Goal: Task Accomplishment & Management: Manage account settings

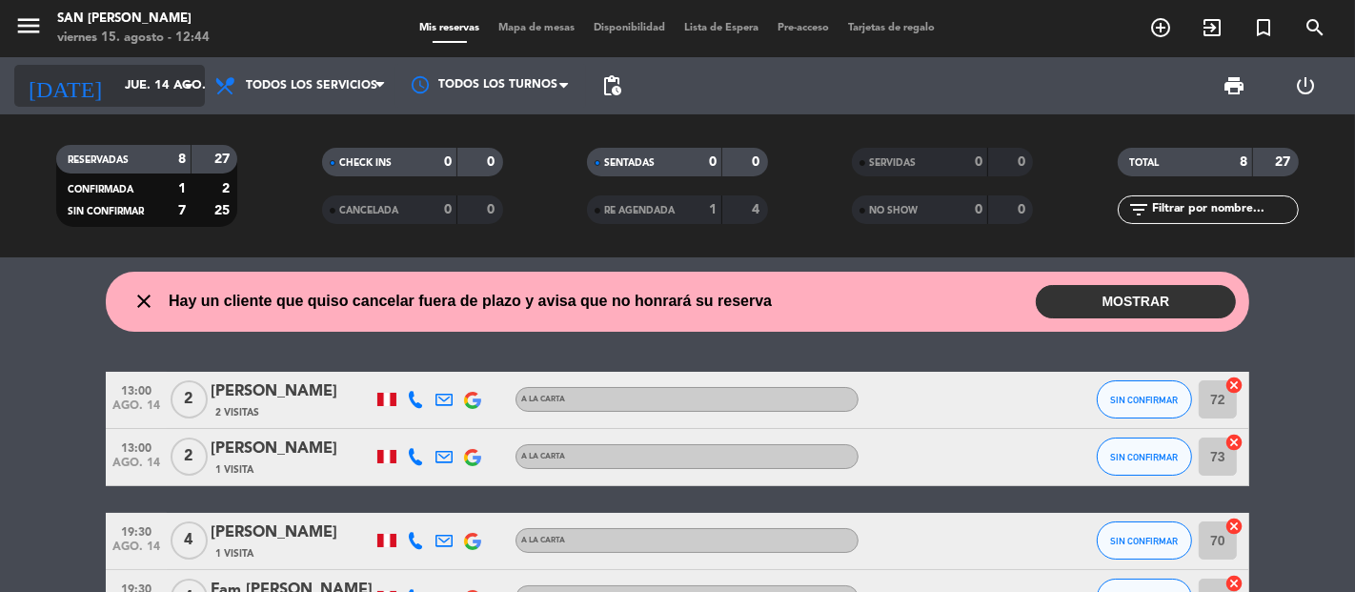
click at [91, 103] on div "[DATE] jue. 14 ago. arrow_drop_down" at bounding box center [109, 86] width 191 height 42
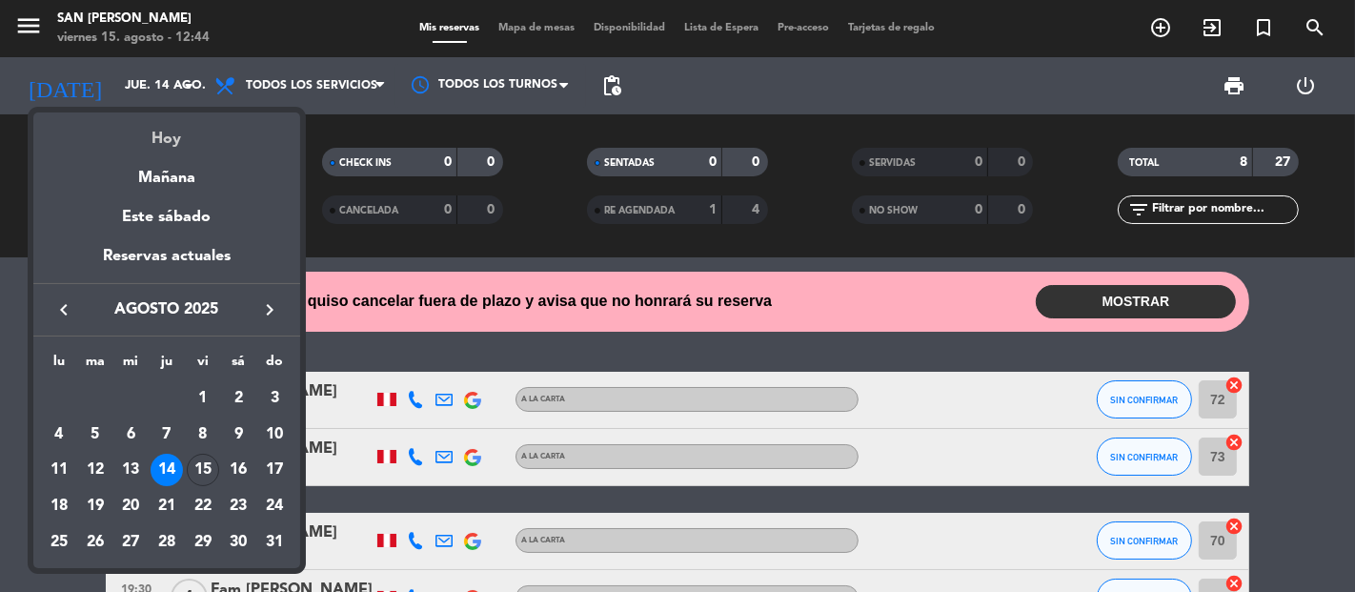
click at [153, 136] on div "Hoy" at bounding box center [166, 131] width 267 height 39
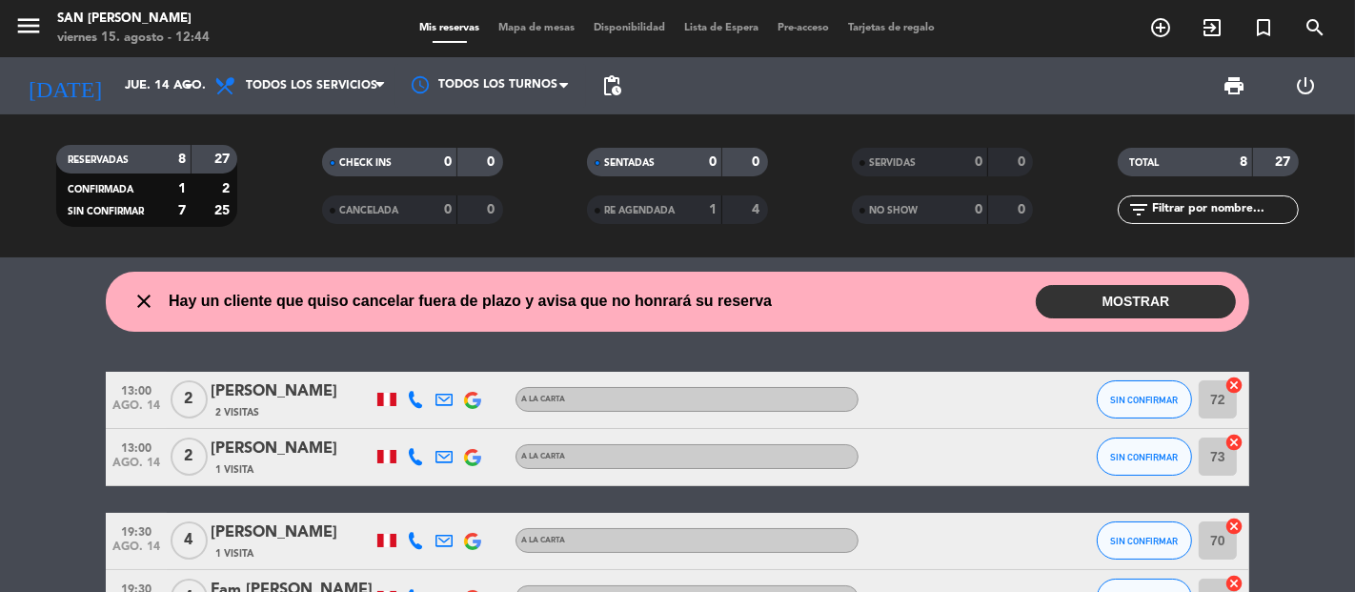
type input "vie. 15 ago."
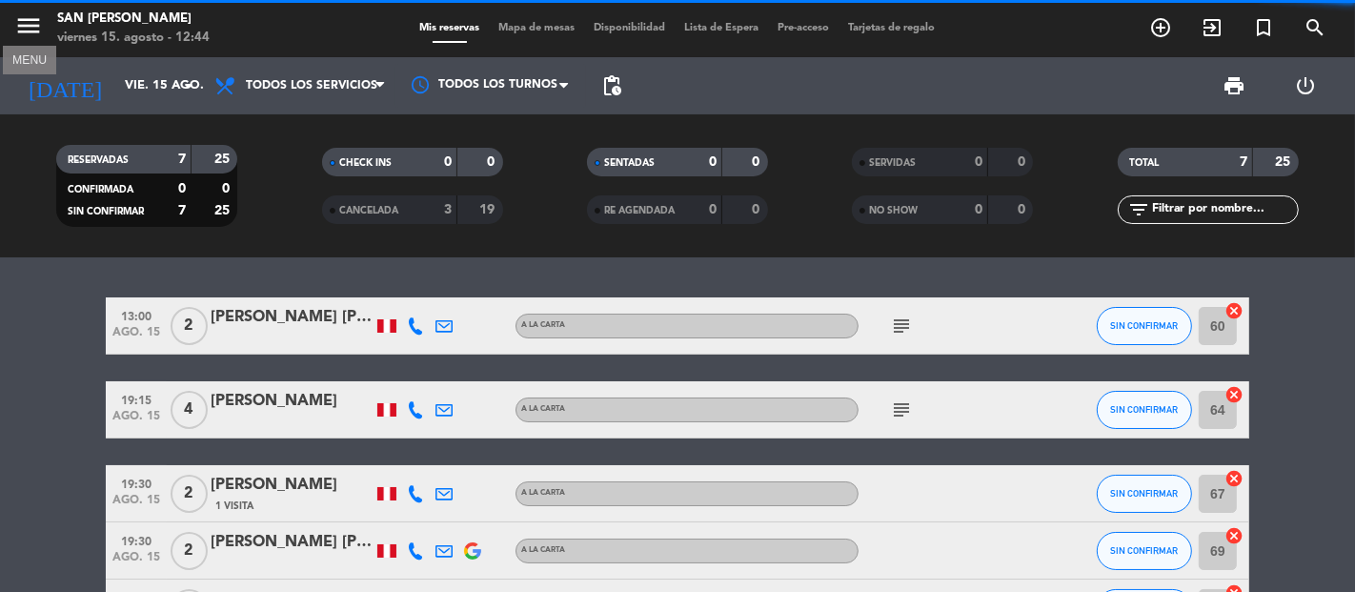
click at [26, 24] on icon "menu" at bounding box center [28, 25] width 29 height 29
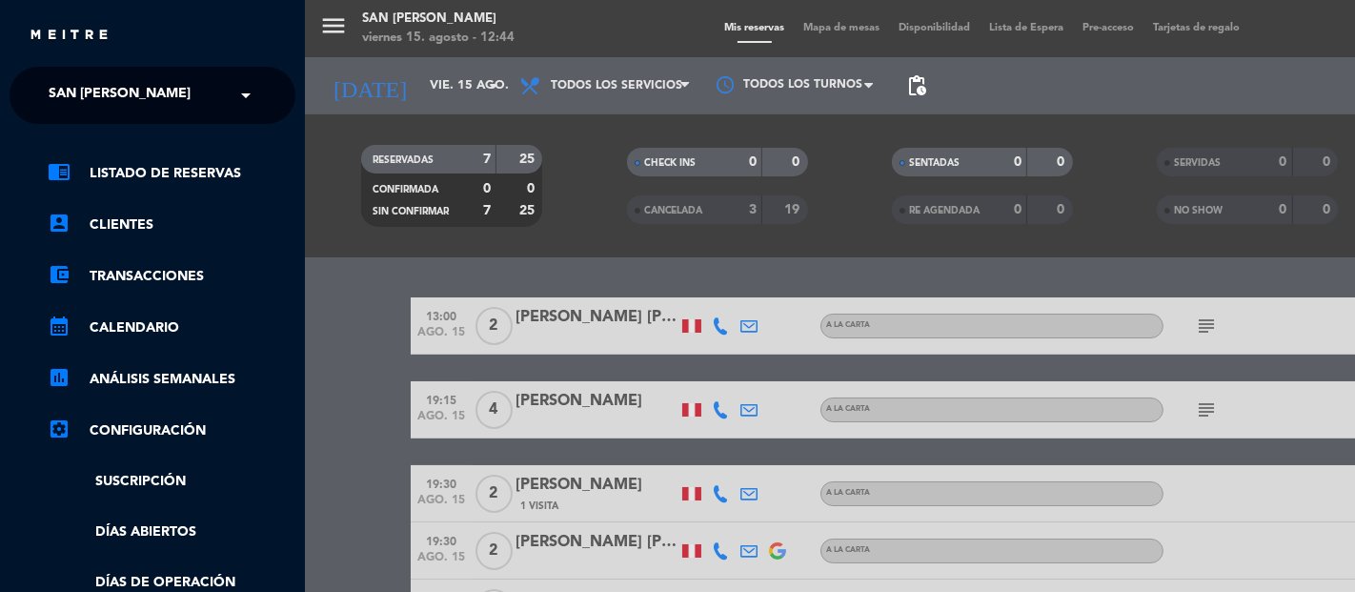
click at [120, 99] on span "San [PERSON_NAME]" at bounding box center [120, 95] width 142 height 40
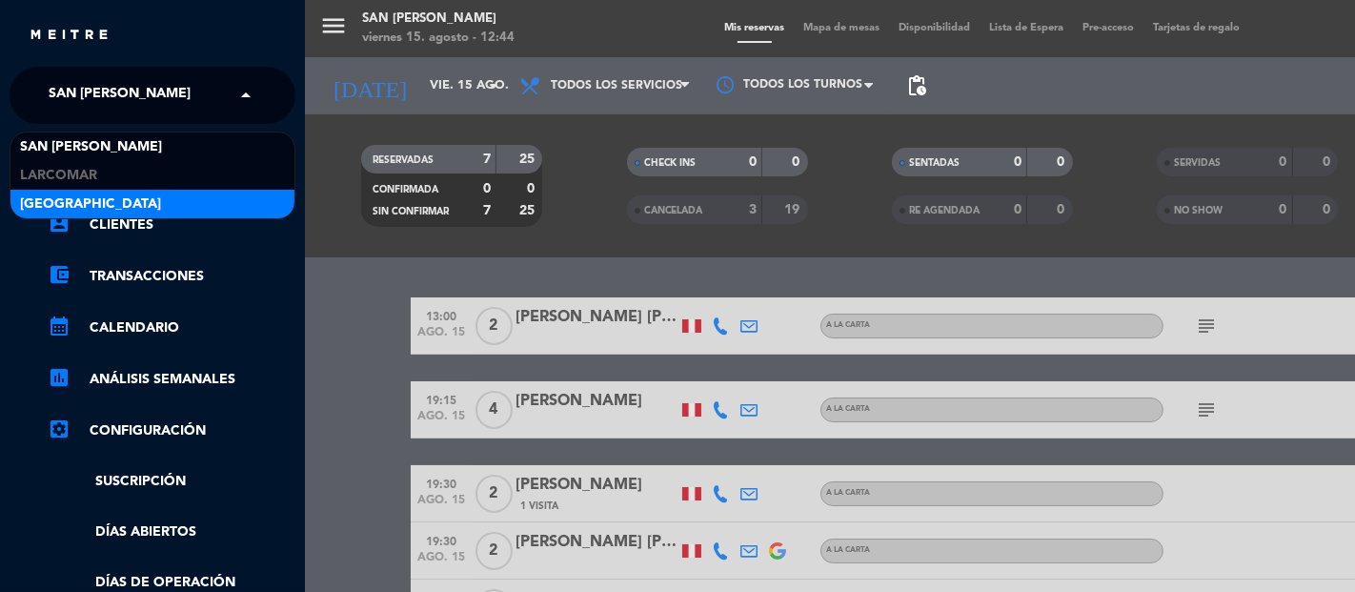
click at [102, 200] on span "[GEOGRAPHIC_DATA]" at bounding box center [90, 204] width 141 height 22
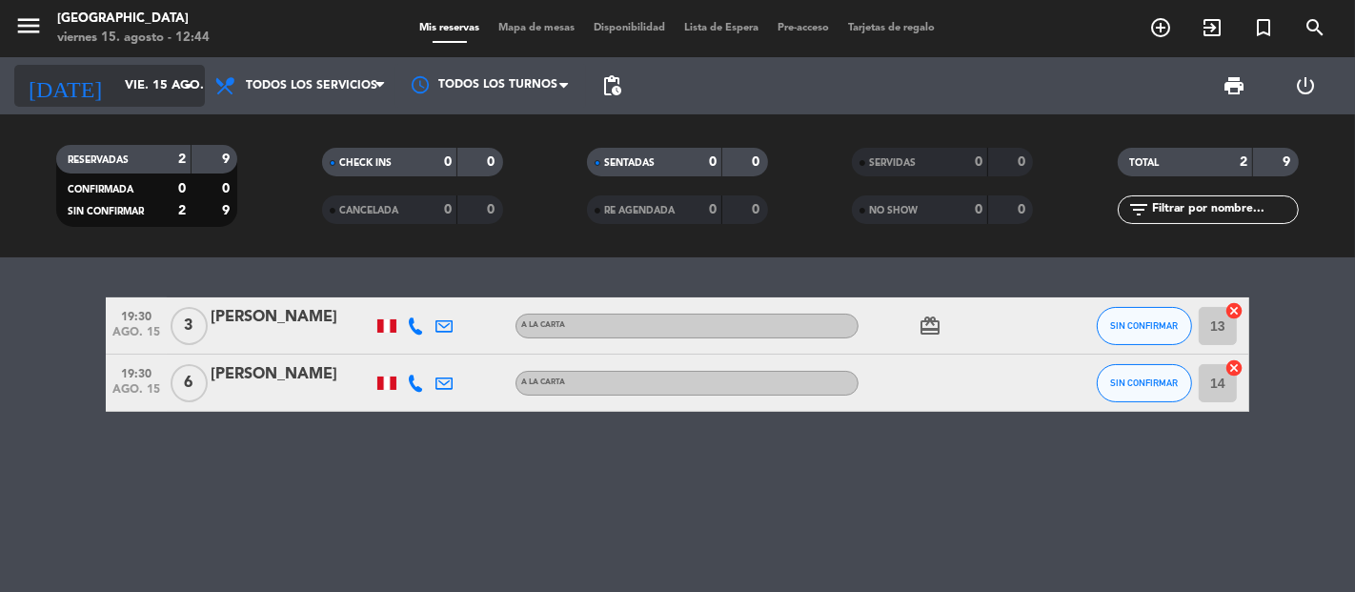
click at [165, 69] on input "vie. 15 ago." at bounding box center [198, 86] width 166 height 34
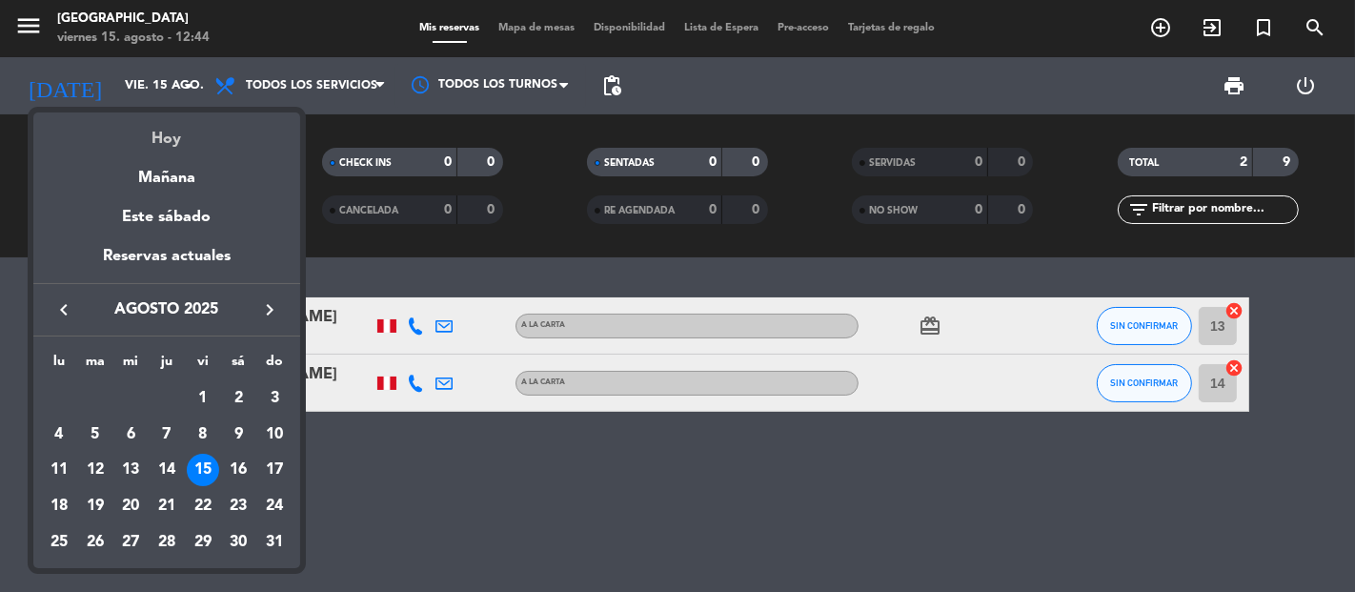
click at [195, 133] on div "Hoy" at bounding box center [166, 131] width 267 height 39
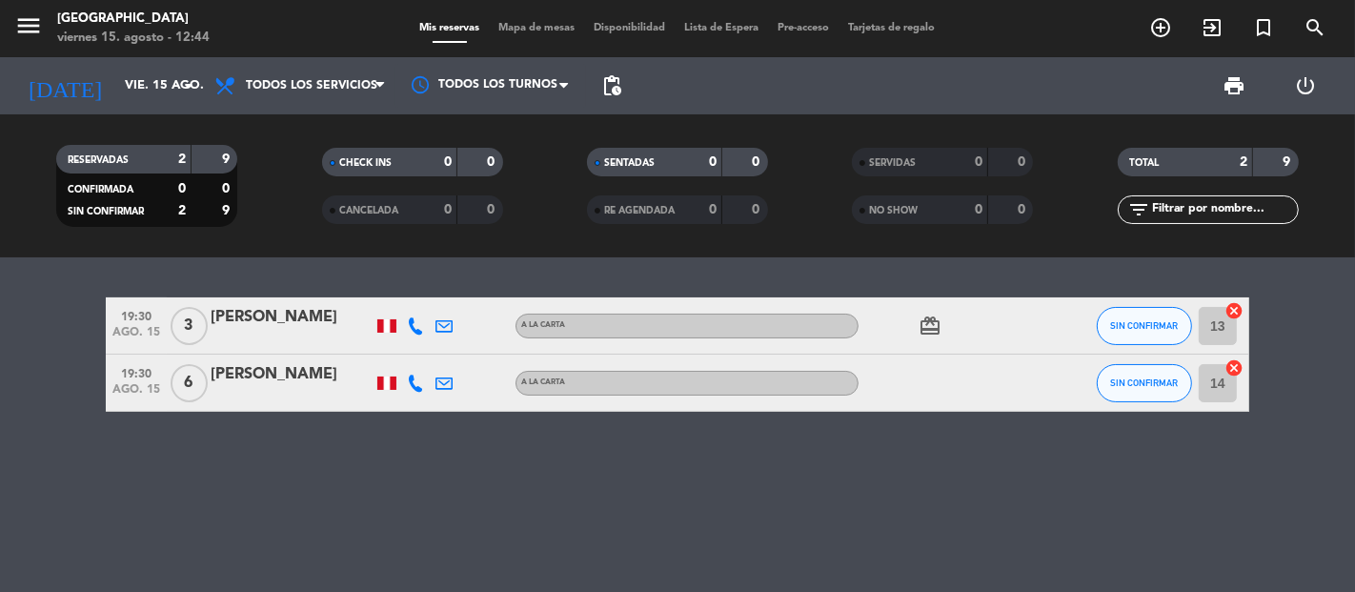
click at [415, 386] on icon at bounding box center [415, 382] width 17 height 17
click at [417, 357] on button "Copiar content_paste" at bounding box center [414, 350] width 58 height 20
click at [429, 344] on span "content_paste" at bounding box center [436, 350] width 14 height 14
click at [412, 341] on button "Copiar content_paste" at bounding box center [414, 350] width 58 height 20
click at [443, 384] on icon at bounding box center [443, 382] width 17 height 17
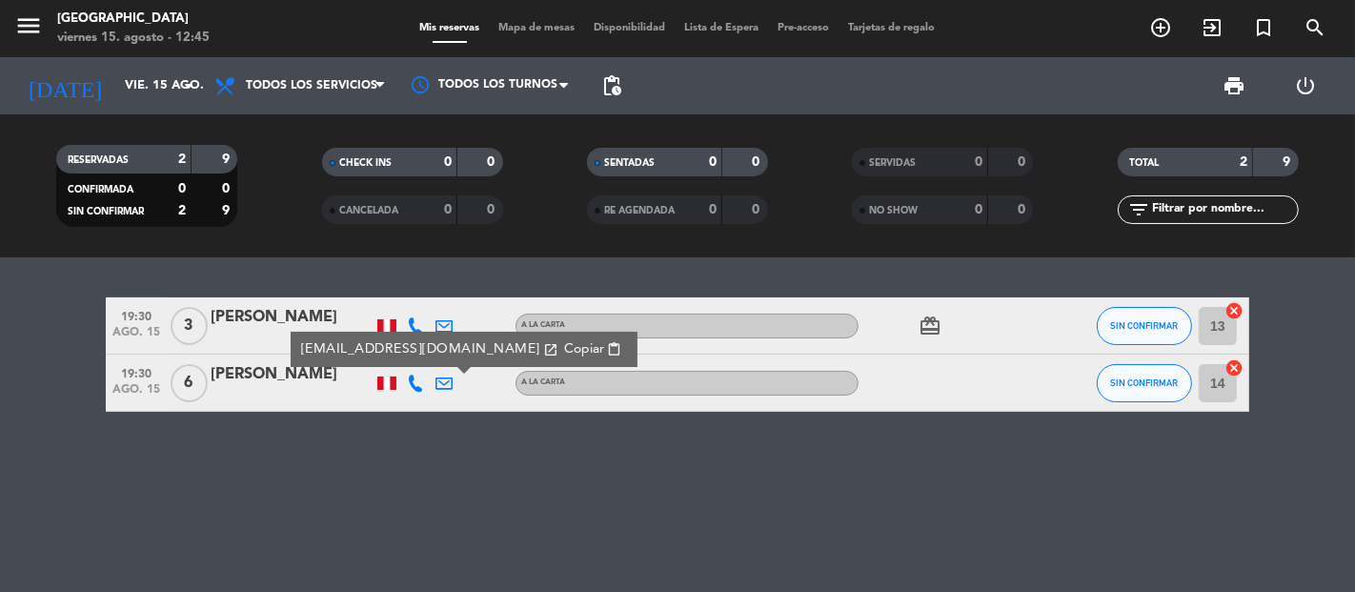
click at [564, 349] on span "Copiar" at bounding box center [584, 349] width 40 height 20
